Goal: Task Accomplishment & Management: Complete application form

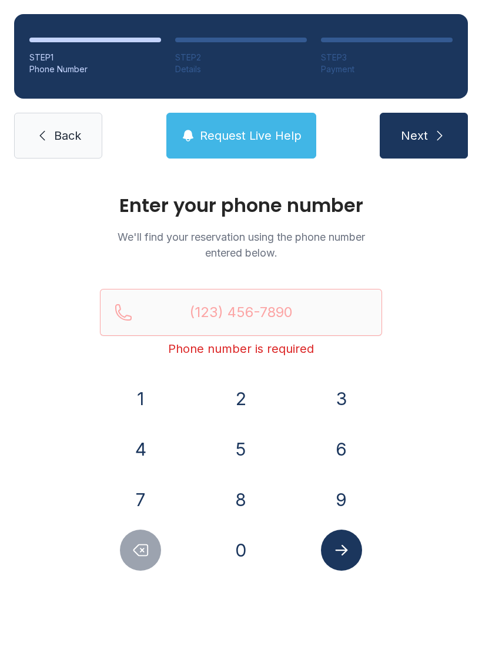
click at [51, 143] on link "Back" at bounding box center [58, 136] width 88 height 46
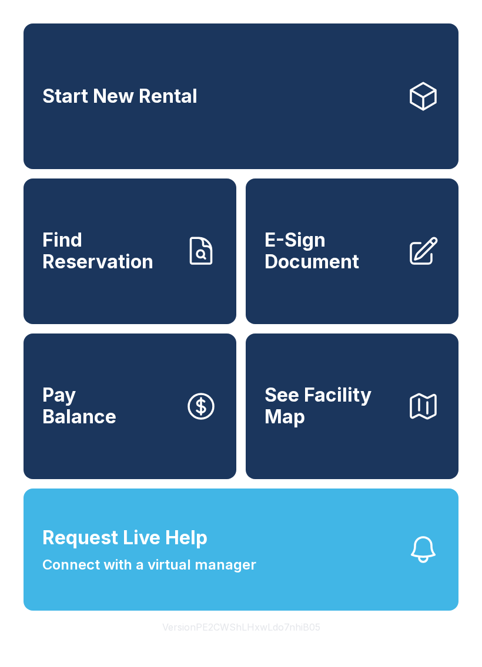
click at [240, 575] on span "Connect with a virtual manager" at bounding box center [149, 564] width 214 height 21
click at [344, 250] on span "E-Sign Document" at bounding box center [330, 251] width 133 height 43
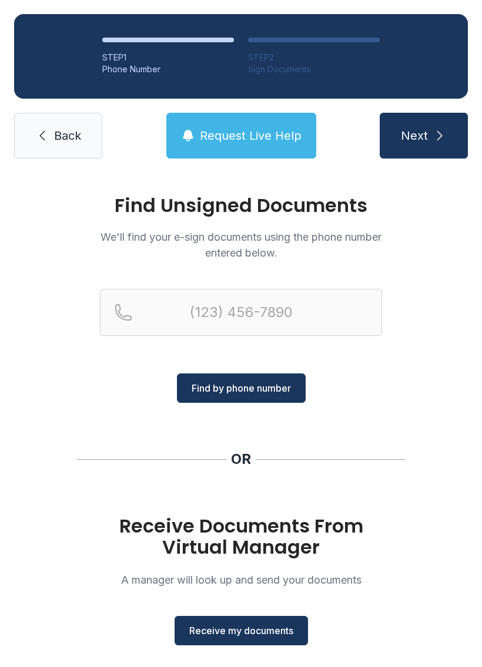
click at [259, 633] on span "Receive my documents" at bounding box center [241, 631] width 104 height 14
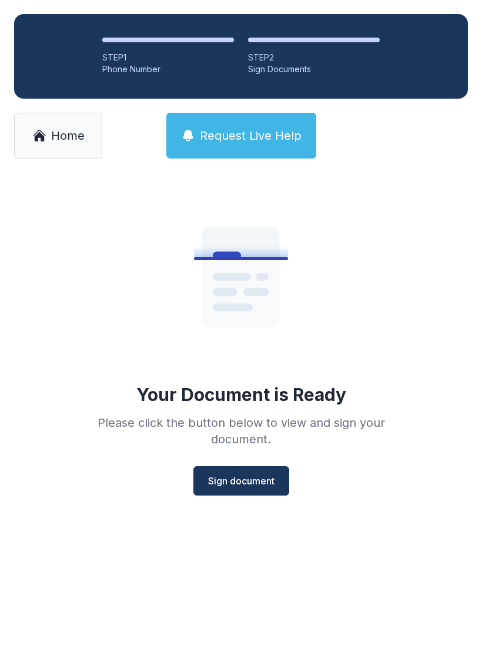
click at [250, 479] on span "Sign document" at bounding box center [241, 481] width 66 height 14
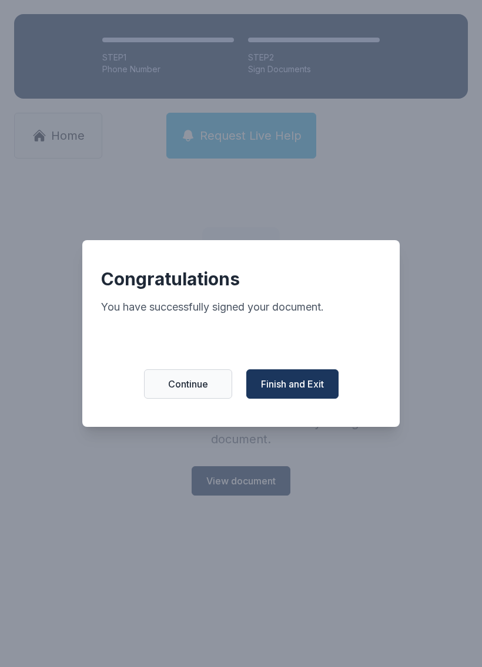
click at [309, 391] on span "Finish and Exit" at bounding box center [292, 384] width 63 height 14
